Goal: Task Accomplishment & Management: Use online tool/utility

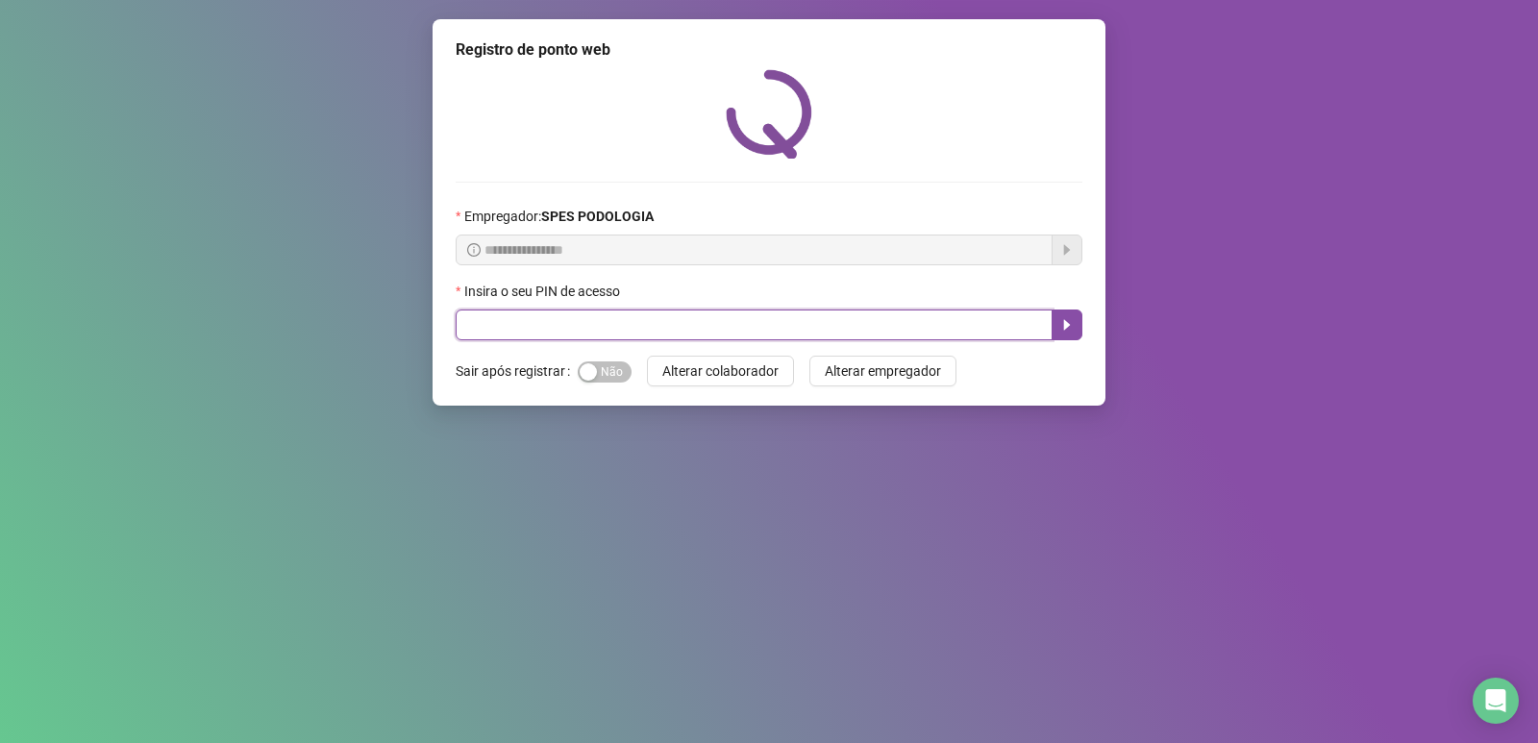
click at [815, 329] on input "text" at bounding box center [754, 324] width 597 height 31
type input "*****"
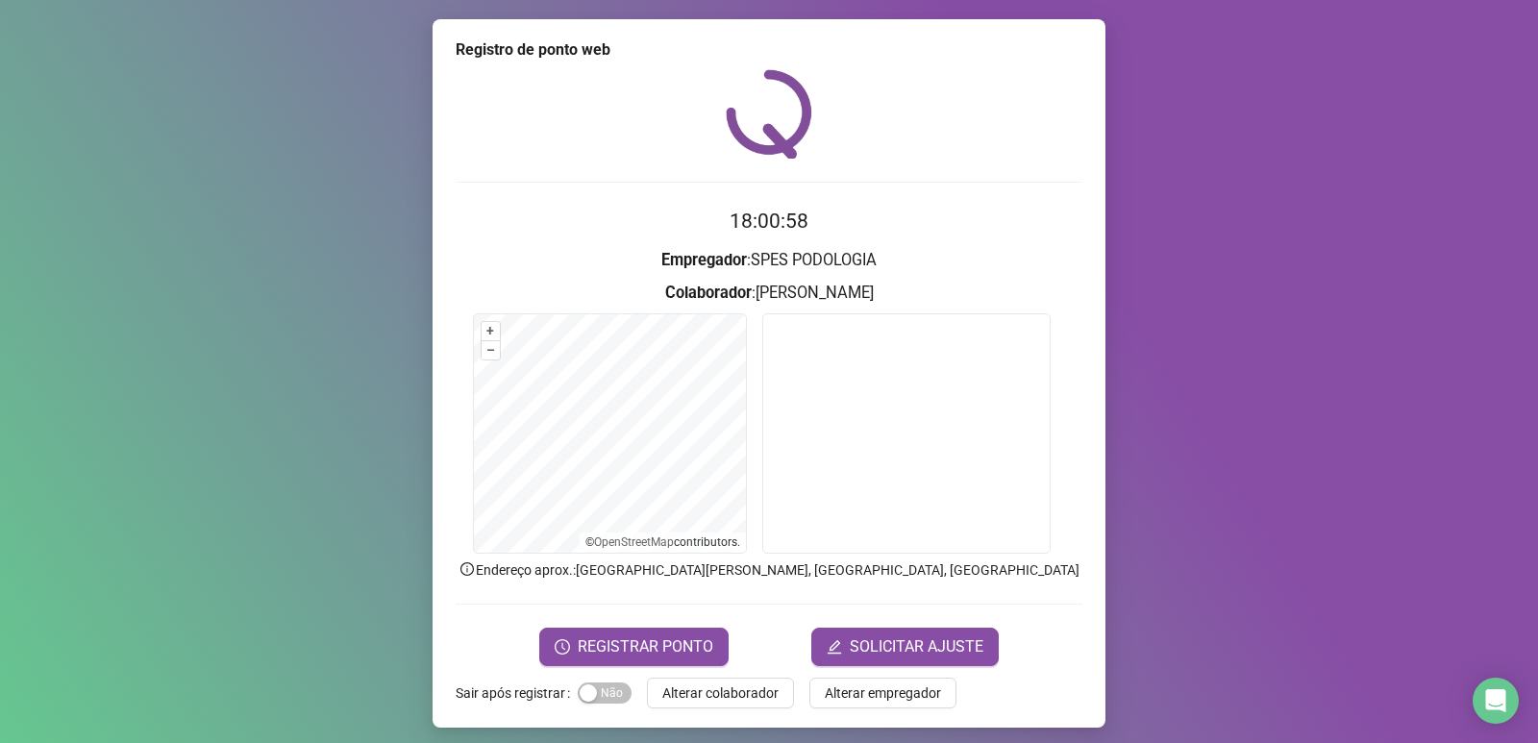
scroll to position [8, 0]
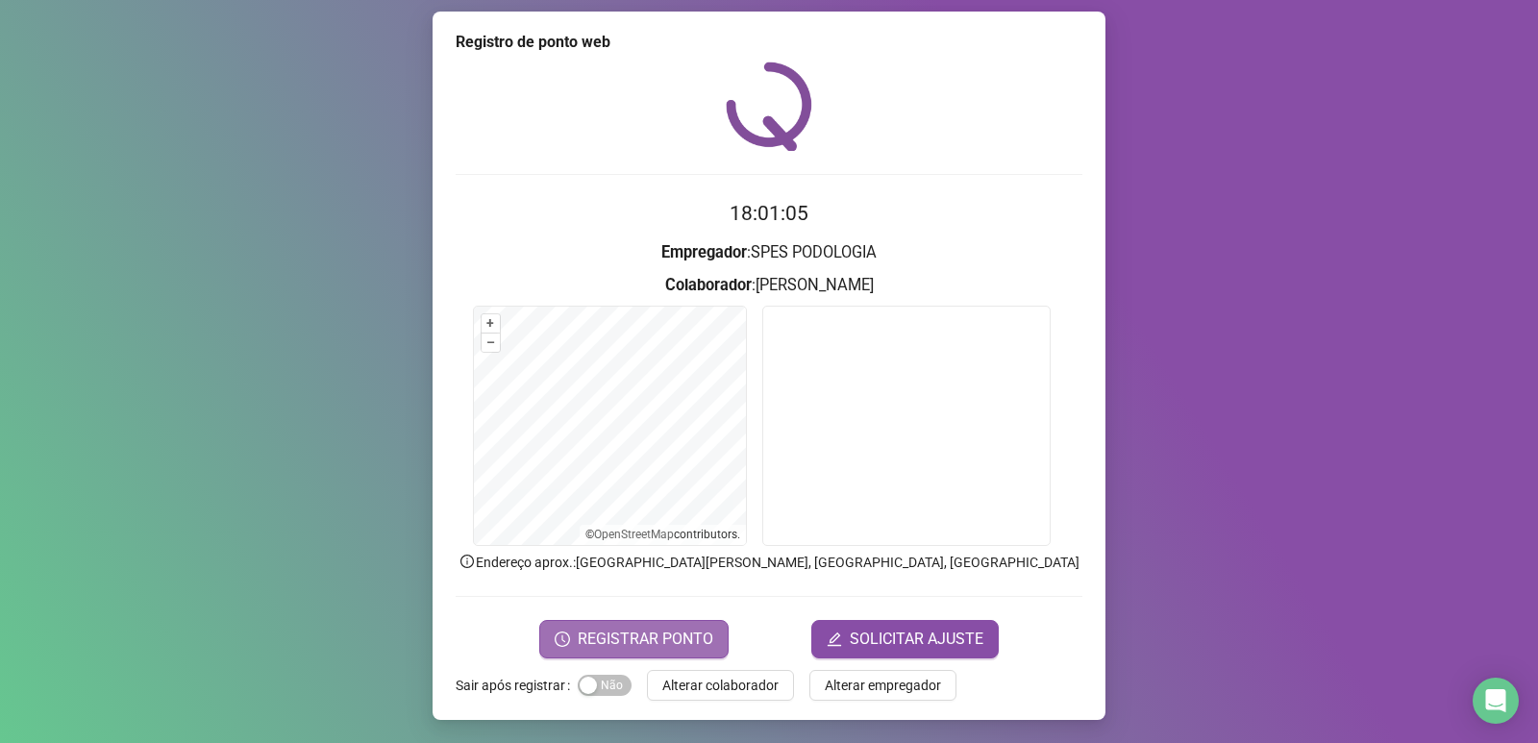
click at [700, 630] on span "REGISTRAR PONTO" at bounding box center [646, 639] width 136 height 23
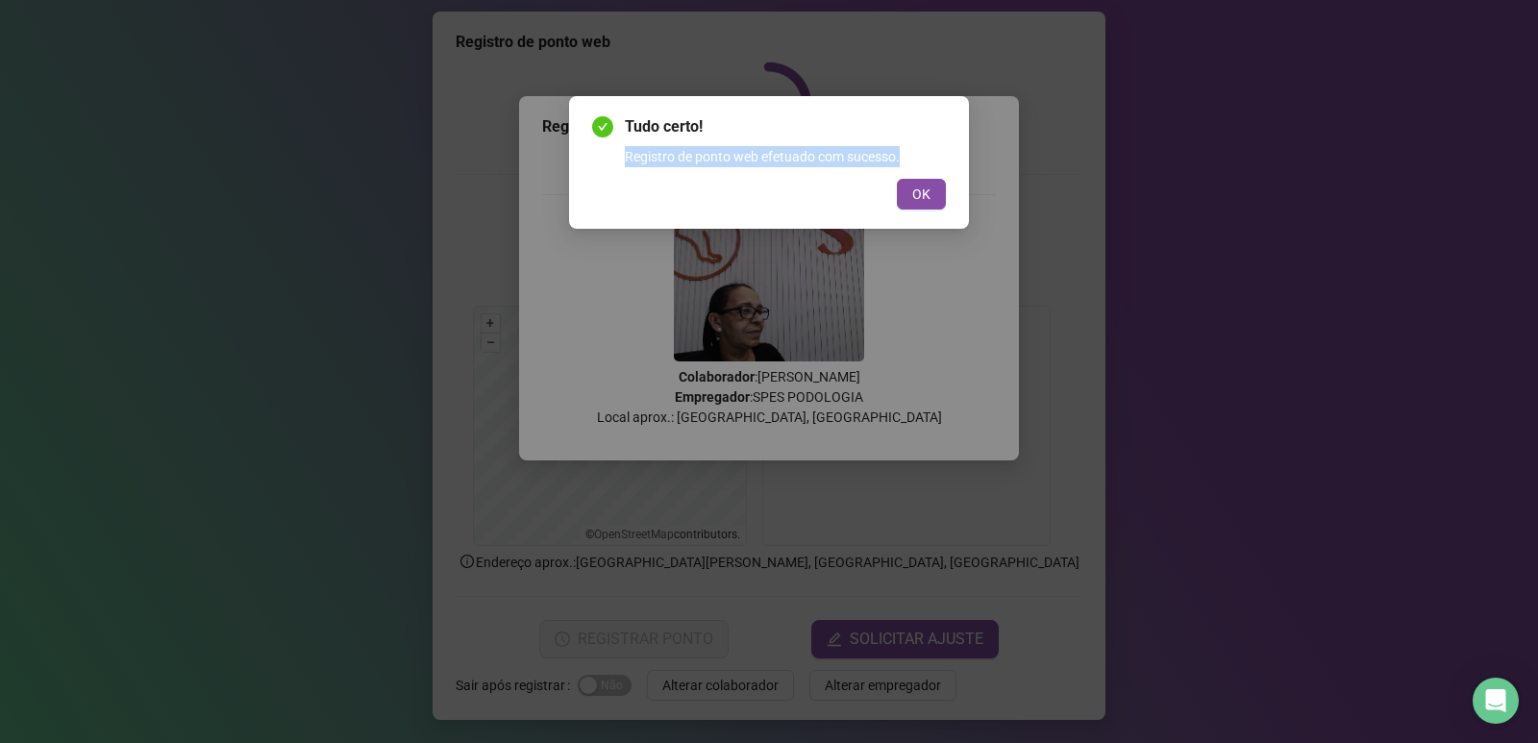
click at [957, 144] on div "Tudo certo! Registro de ponto web efetuado com sucesso. OK" at bounding box center [769, 162] width 400 height 133
drag, startPoint x: 927, startPoint y: 192, endPoint x: 927, endPoint y: 180, distance: 12.5
click at [927, 188] on span "OK" at bounding box center [921, 194] width 18 height 21
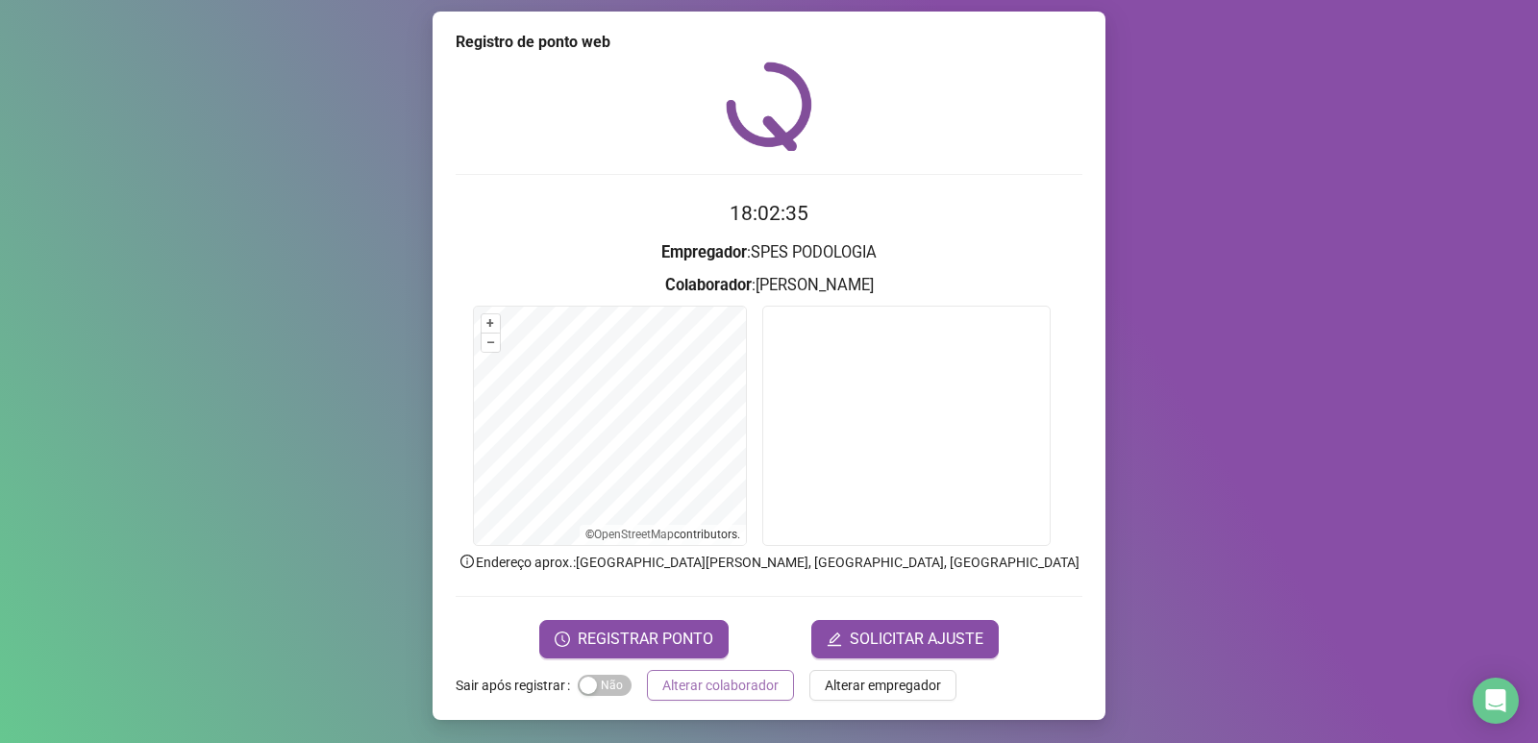
click at [683, 692] on span "Alterar colaborador" at bounding box center [720, 685] width 116 height 21
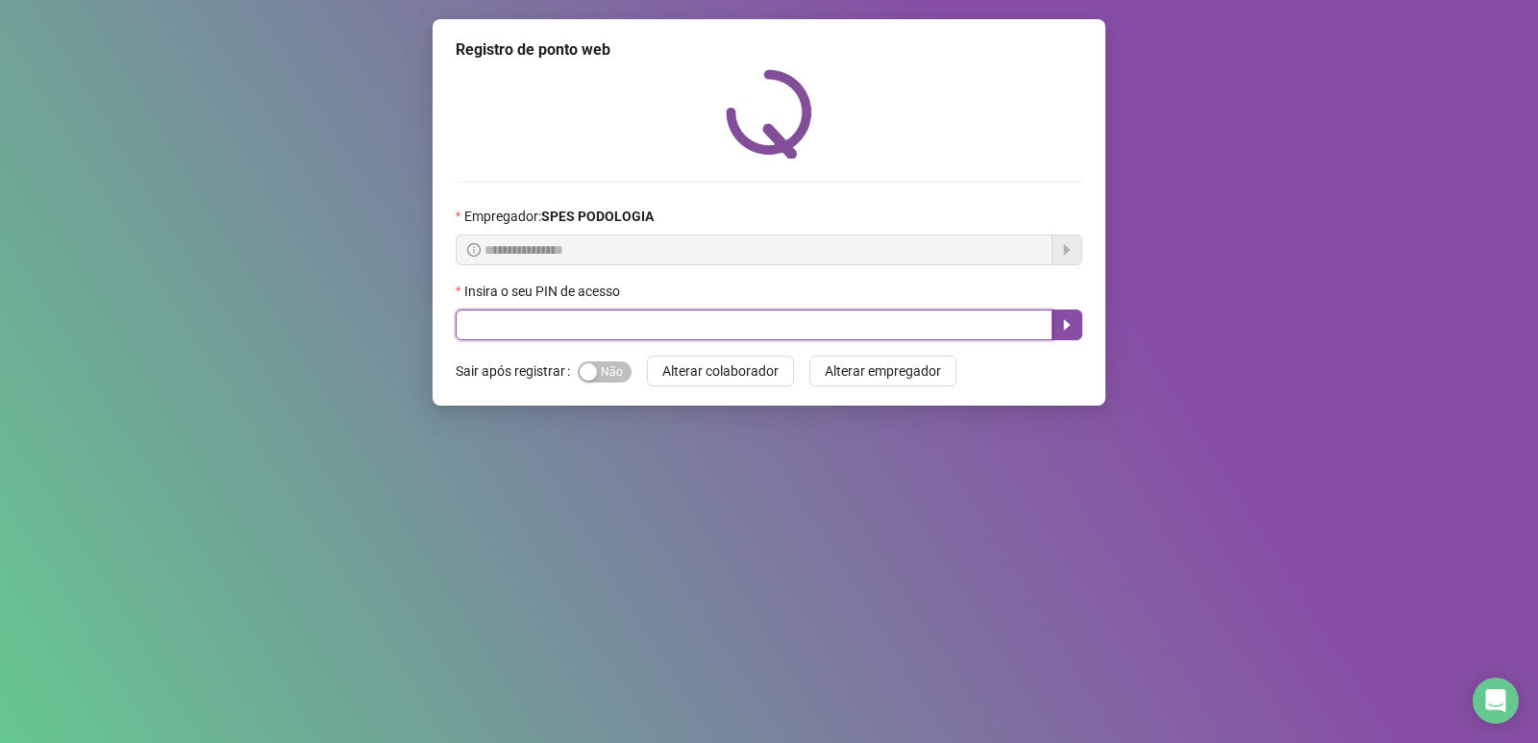
drag, startPoint x: 560, startPoint y: 324, endPoint x: 557, endPoint y: 343, distance: 19.4
click at [558, 336] on input "text" at bounding box center [754, 324] width 597 height 31
click at [415, 411] on div "**********" at bounding box center [769, 371] width 1538 height 743
click at [575, 330] on input "text" at bounding box center [754, 324] width 597 height 31
type input "*****"
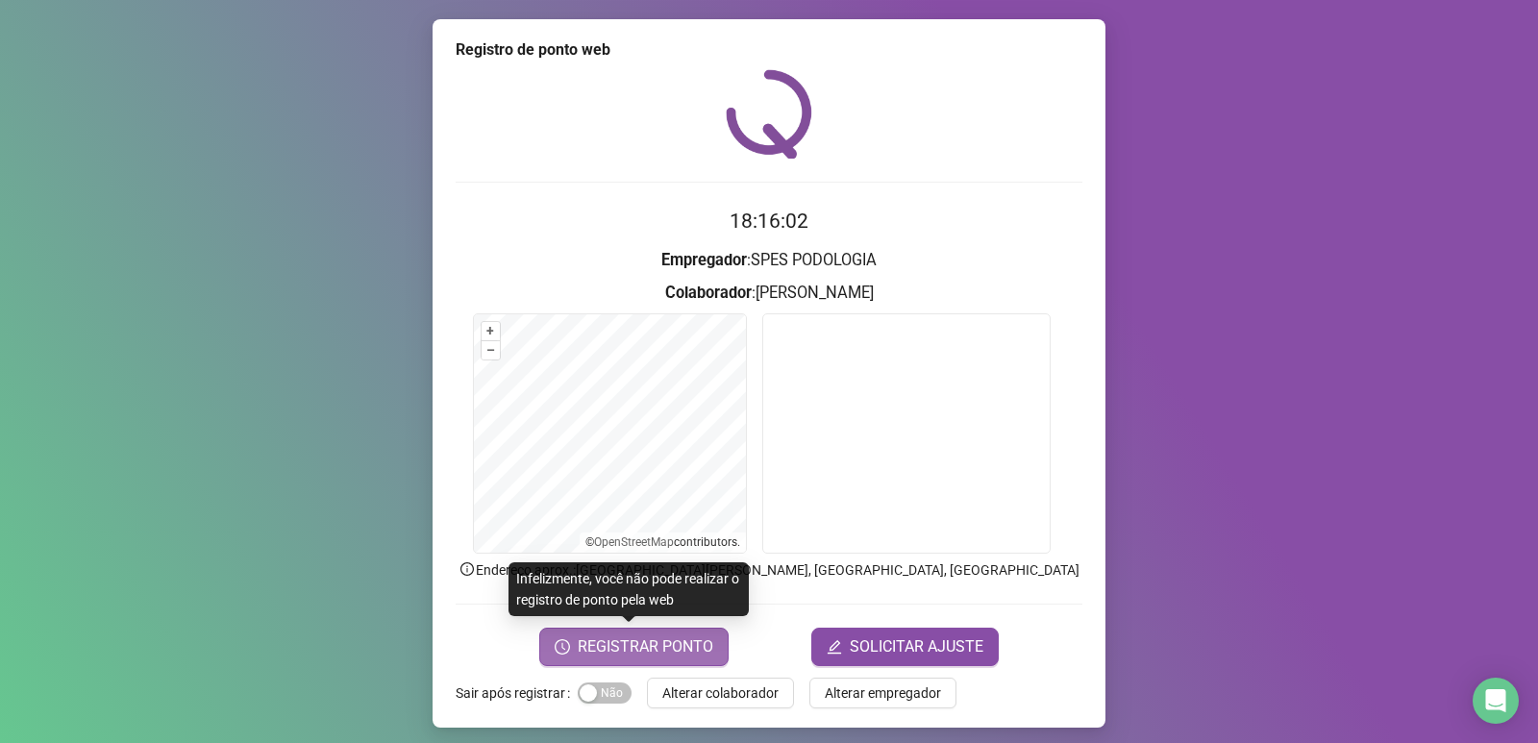
click at [637, 652] on span "REGISTRAR PONTO" at bounding box center [646, 646] width 136 height 23
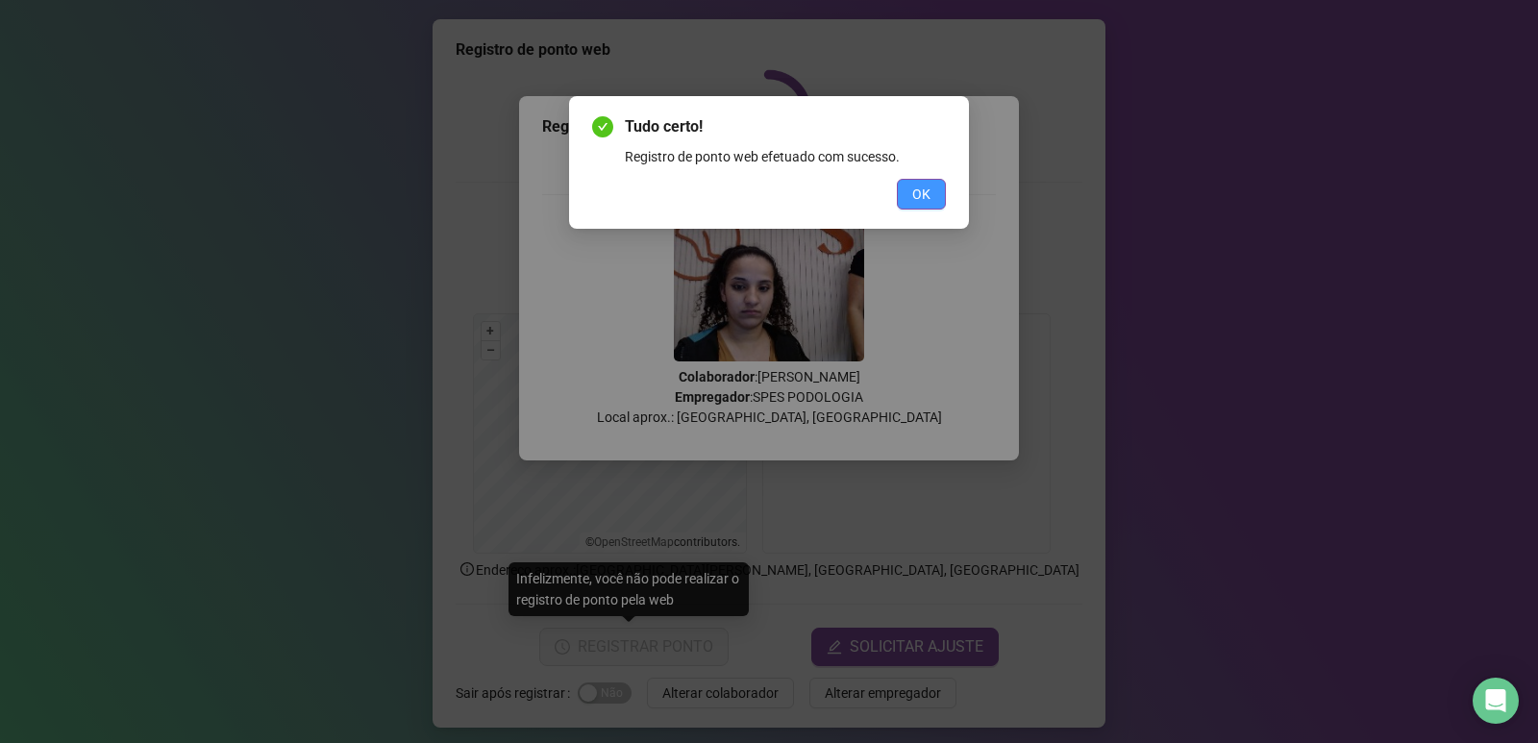
click at [925, 195] on span "OK" at bounding box center [921, 194] width 18 height 21
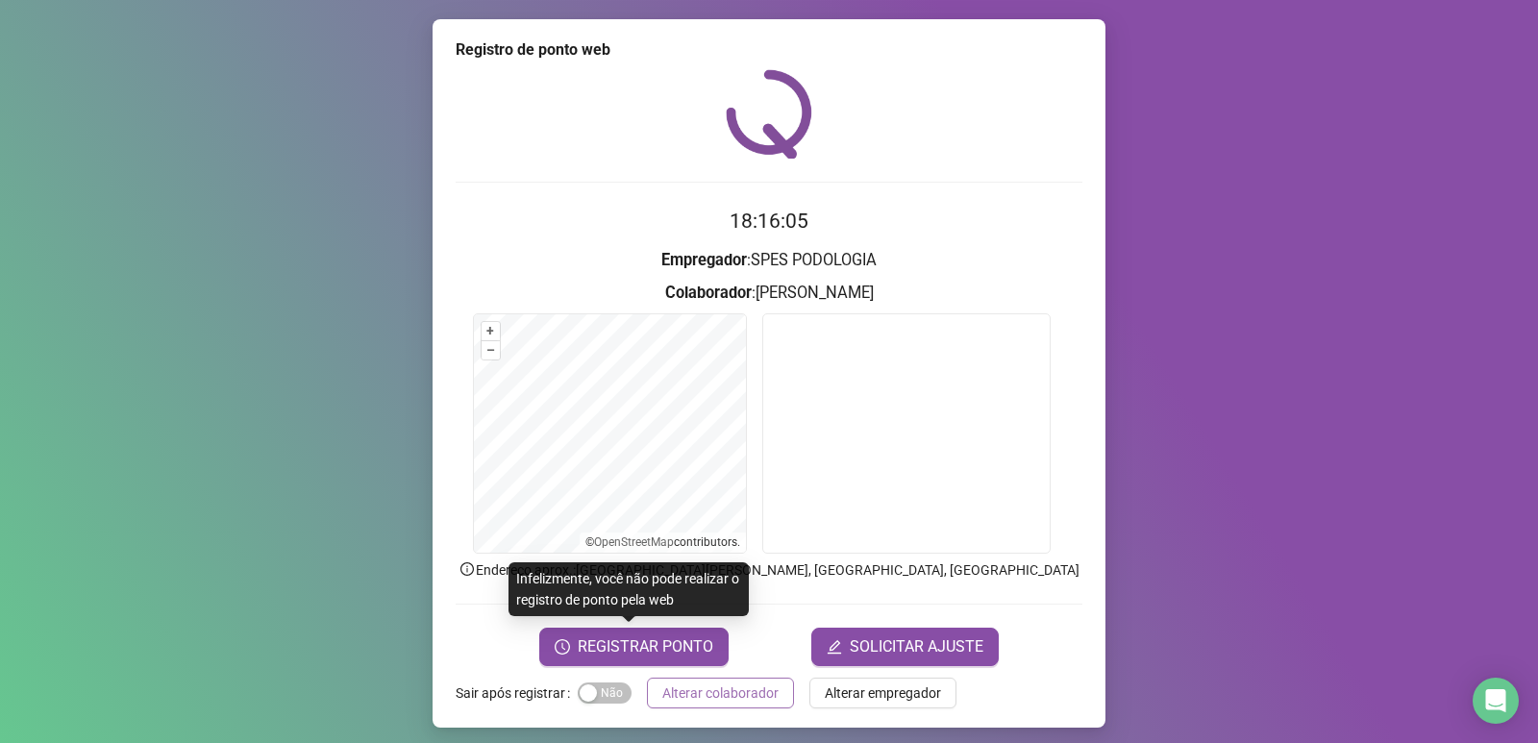
click at [751, 690] on span "Alterar colaborador" at bounding box center [720, 692] width 116 height 21
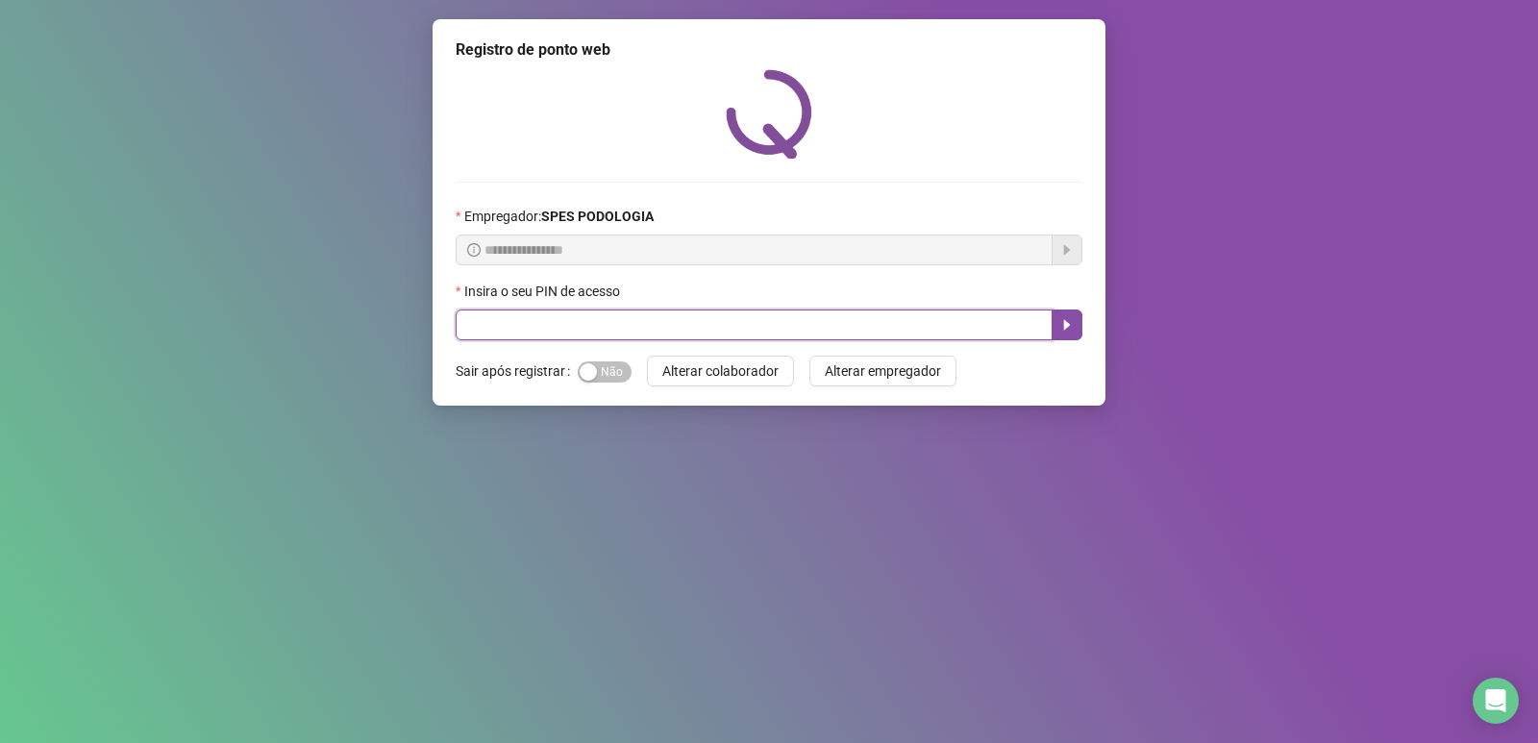
click at [579, 321] on input "text" at bounding box center [754, 324] width 597 height 31
type input "*****"
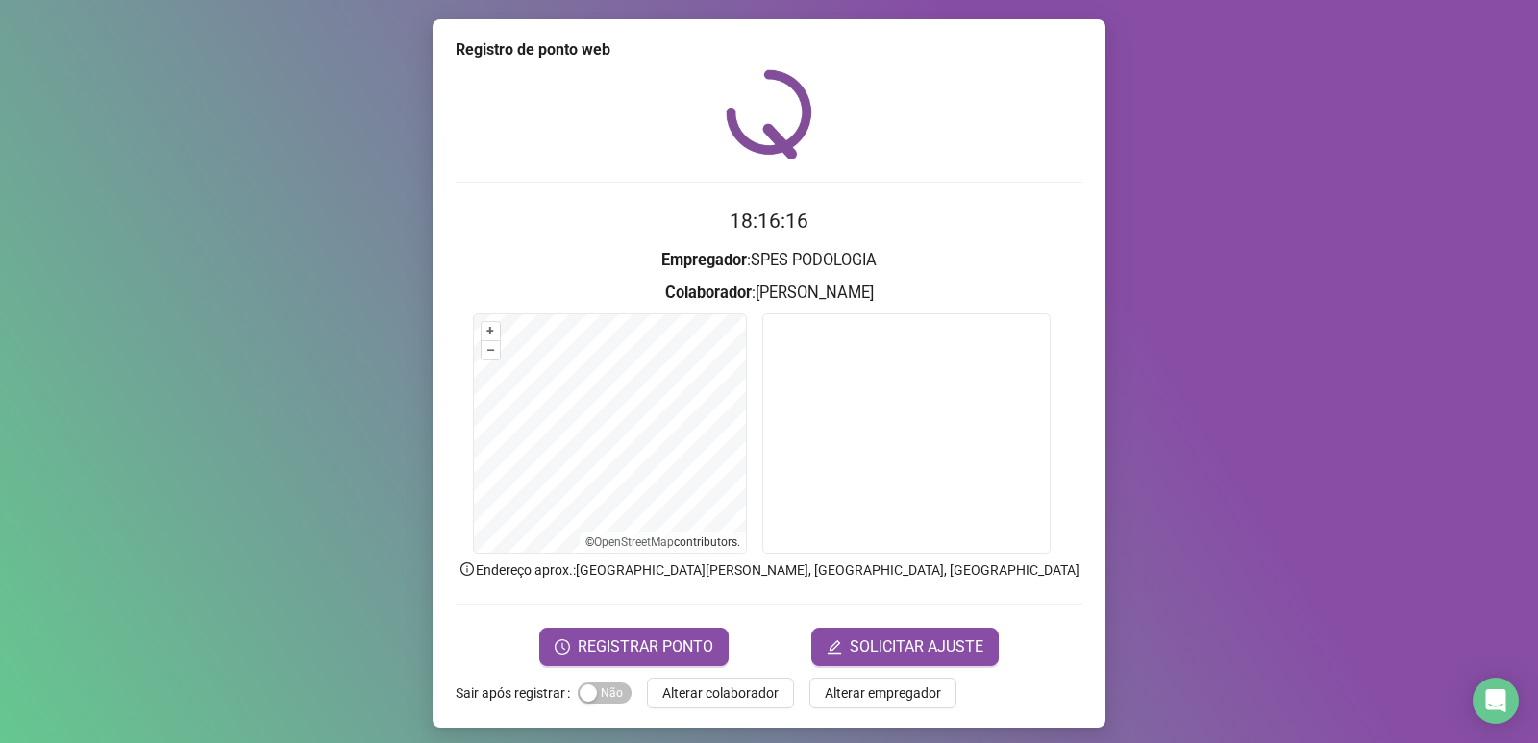
scroll to position [8, 0]
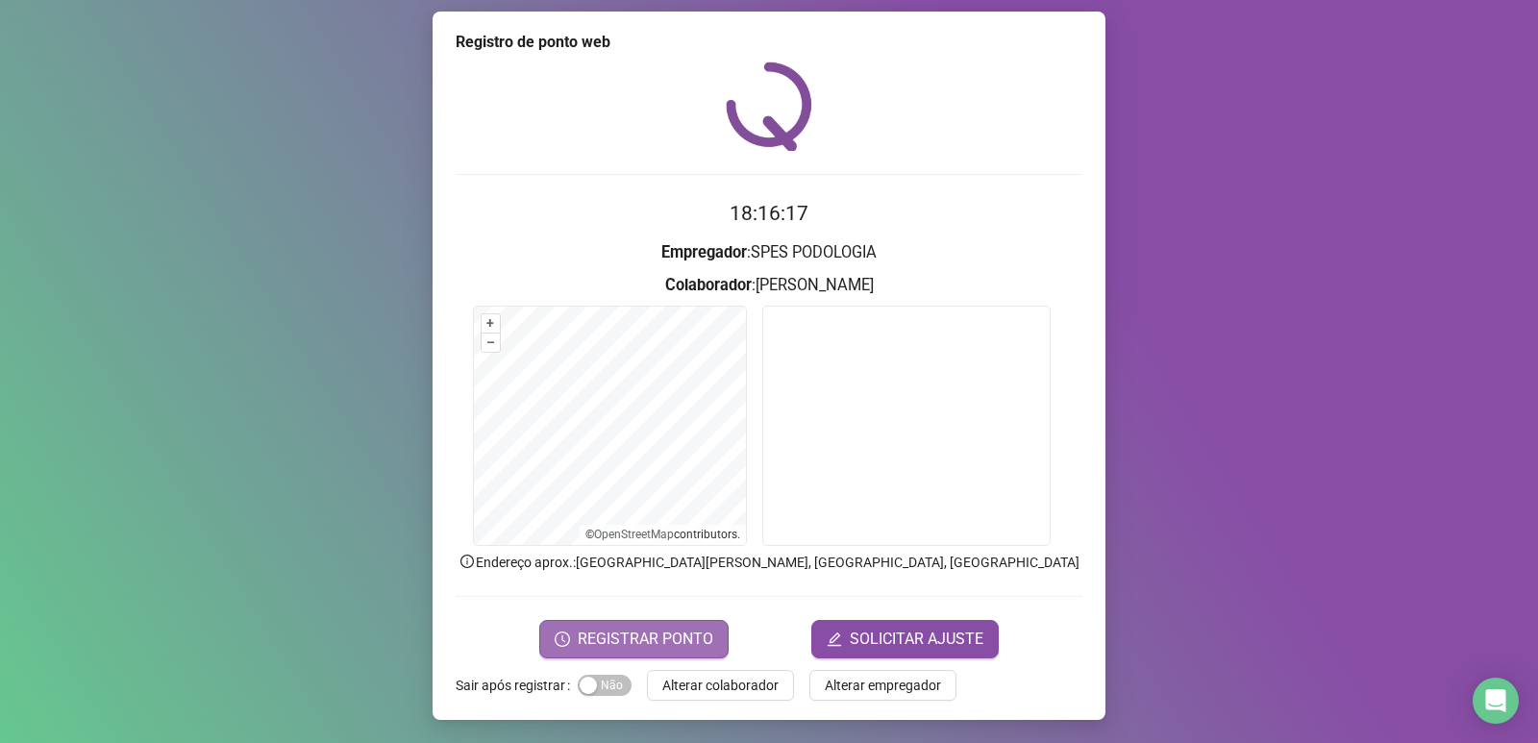
click at [611, 638] on span "REGISTRAR PONTO" at bounding box center [646, 639] width 136 height 23
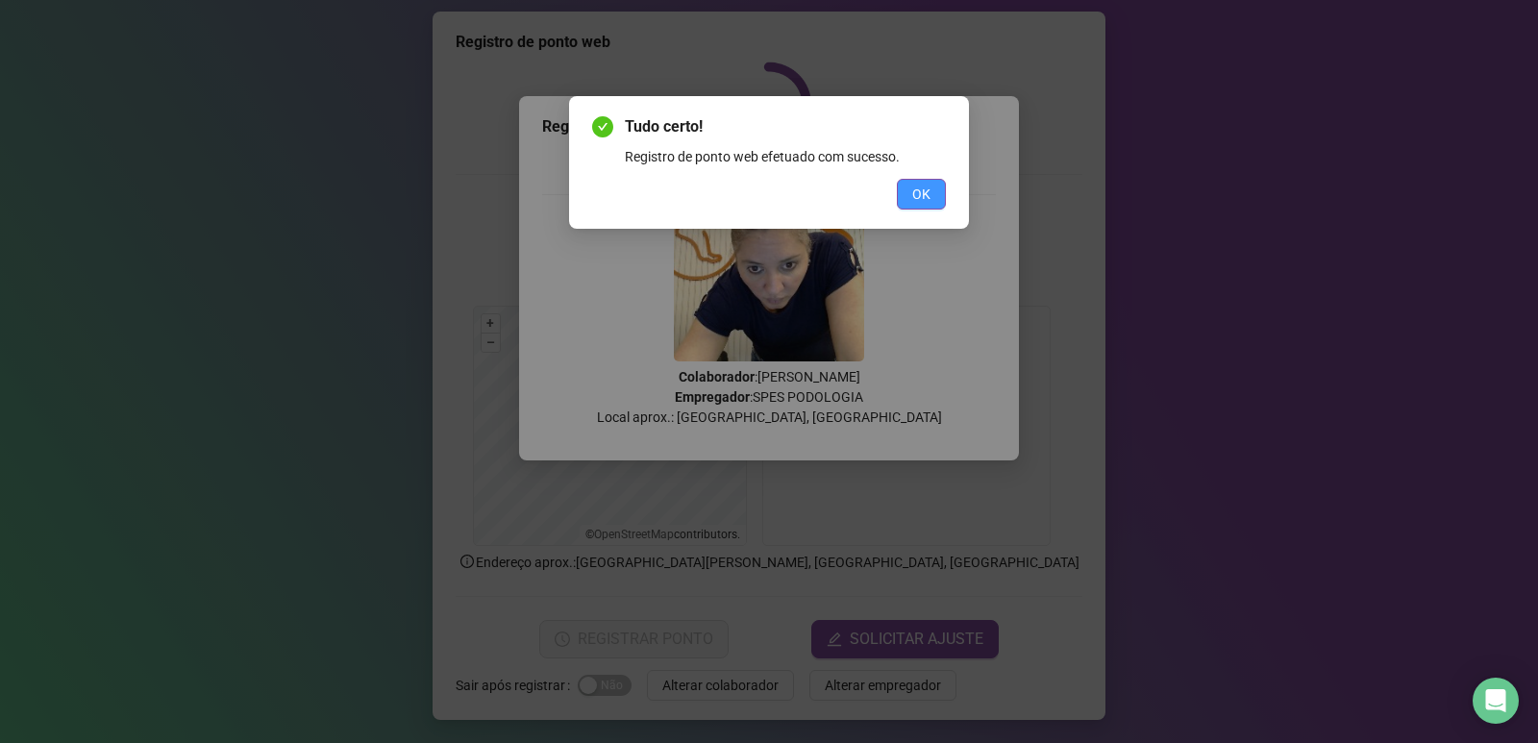
click at [931, 209] on button "OK" at bounding box center [921, 194] width 49 height 31
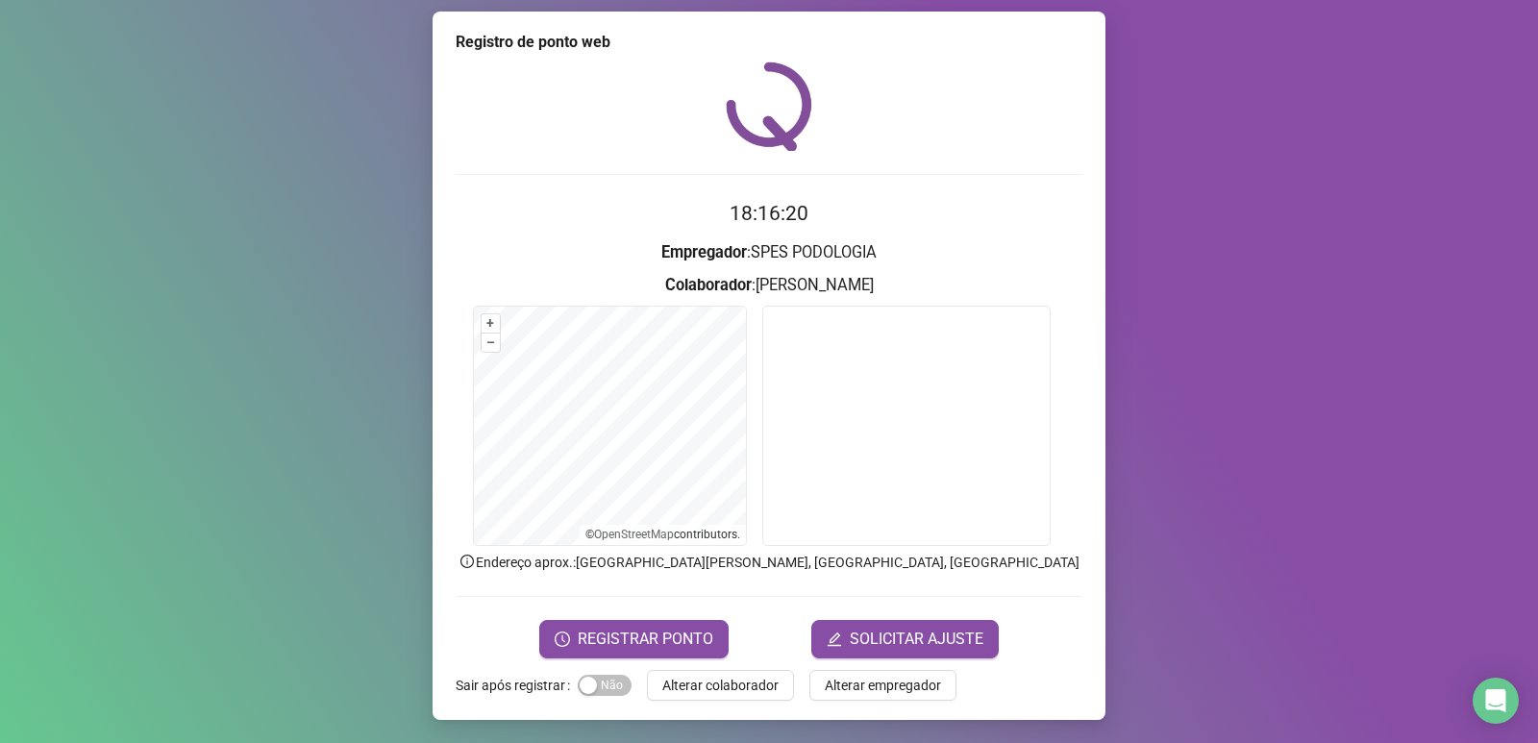
click at [754, 689] on span "Alterar colaborador" at bounding box center [720, 685] width 116 height 21
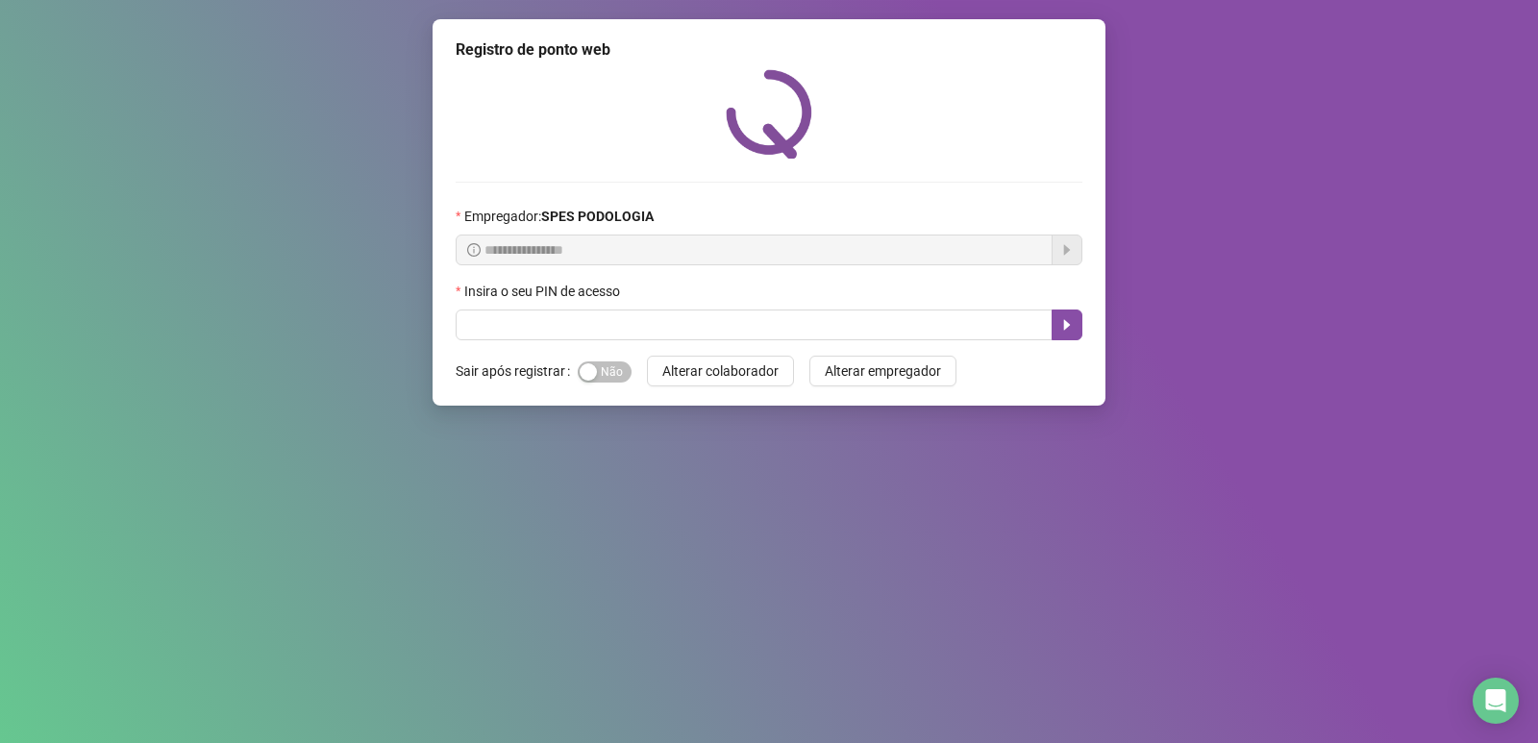
scroll to position [0, 0]
